Goal: Navigation & Orientation: Understand site structure

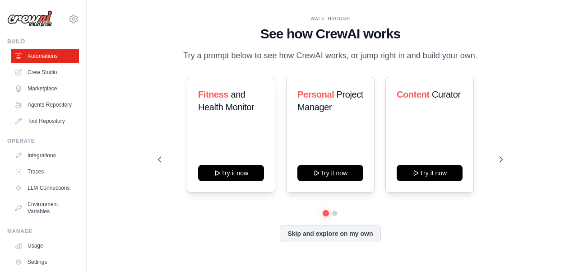
drag, startPoint x: 239, startPoint y: 60, endPoint x: 480, endPoint y: 61, distance: 241.1
click at [480, 61] on p "Try a prompt below to see how CrewAI works, or jump right in and build your own." at bounding box center [330, 55] width 303 height 13
drag, startPoint x: 480, startPoint y: 61, endPoint x: 501, endPoint y: 135, distance: 75.9
click at [501, 135] on div "Fitness and Health Monitor Try it now Personal Project Manager Try it now Conte…" at bounding box center [330, 135] width 345 height 116
click at [364, 234] on button "Skip and explore on my own" at bounding box center [330, 232] width 101 height 17
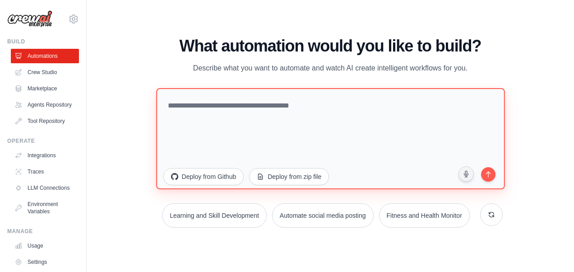
click at [217, 109] on textarea at bounding box center [330, 138] width 349 height 101
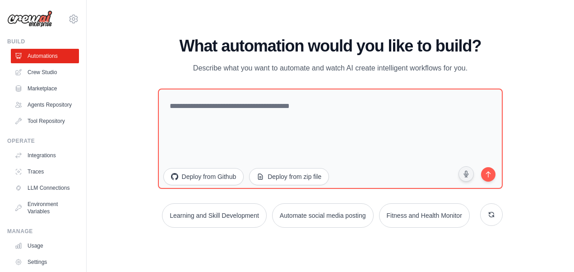
click at [396, 70] on p "Describe what you want to automate and watch AI create intelligent workflows fo…" at bounding box center [330, 68] width 303 height 12
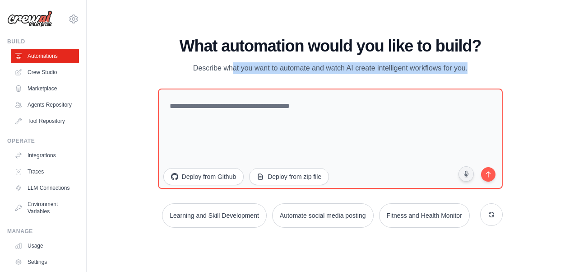
click at [396, 70] on p "Describe what you want to automate and watch AI create intelligent workflows fo…" at bounding box center [330, 68] width 303 height 12
drag, startPoint x: 396, startPoint y: 70, endPoint x: 335, endPoint y: 76, distance: 61.2
click at [335, 76] on div "What automation would you like to build? Describe what you want to automate and…" at bounding box center [330, 132] width 345 height 191
click at [355, 77] on div "What automation would you like to build? Describe what you want to automate and…" at bounding box center [330, 132] width 345 height 191
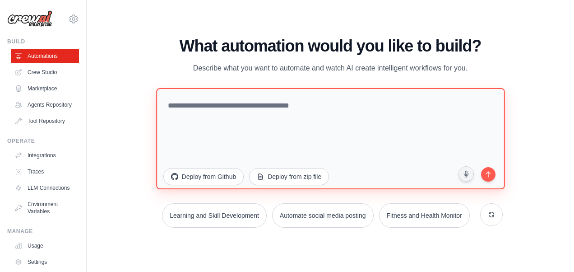
click at [271, 114] on textarea at bounding box center [330, 138] width 349 height 101
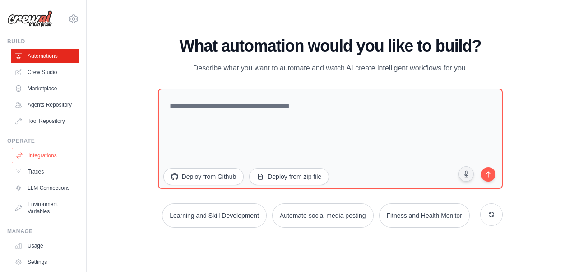
click at [51, 163] on link "Integrations" at bounding box center [46, 155] width 68 height 14
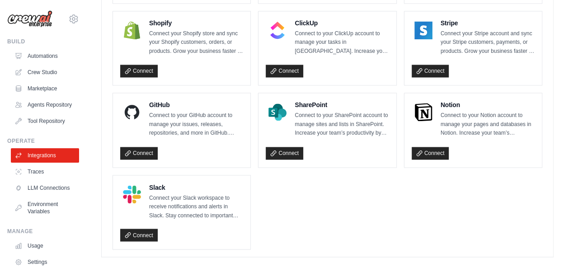
scroll to position [542, 0]
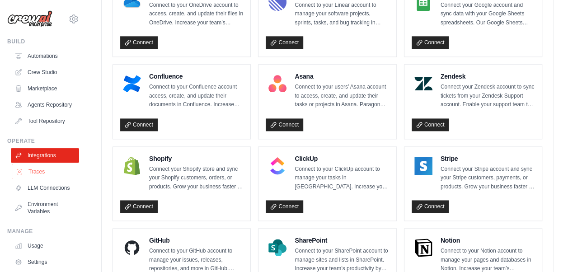
click at [43, 179] on link "Traces" at bounding box center [46, 171] width 68 height 14
